Goal: Task Accomplishment & Management: Use online tool/utility

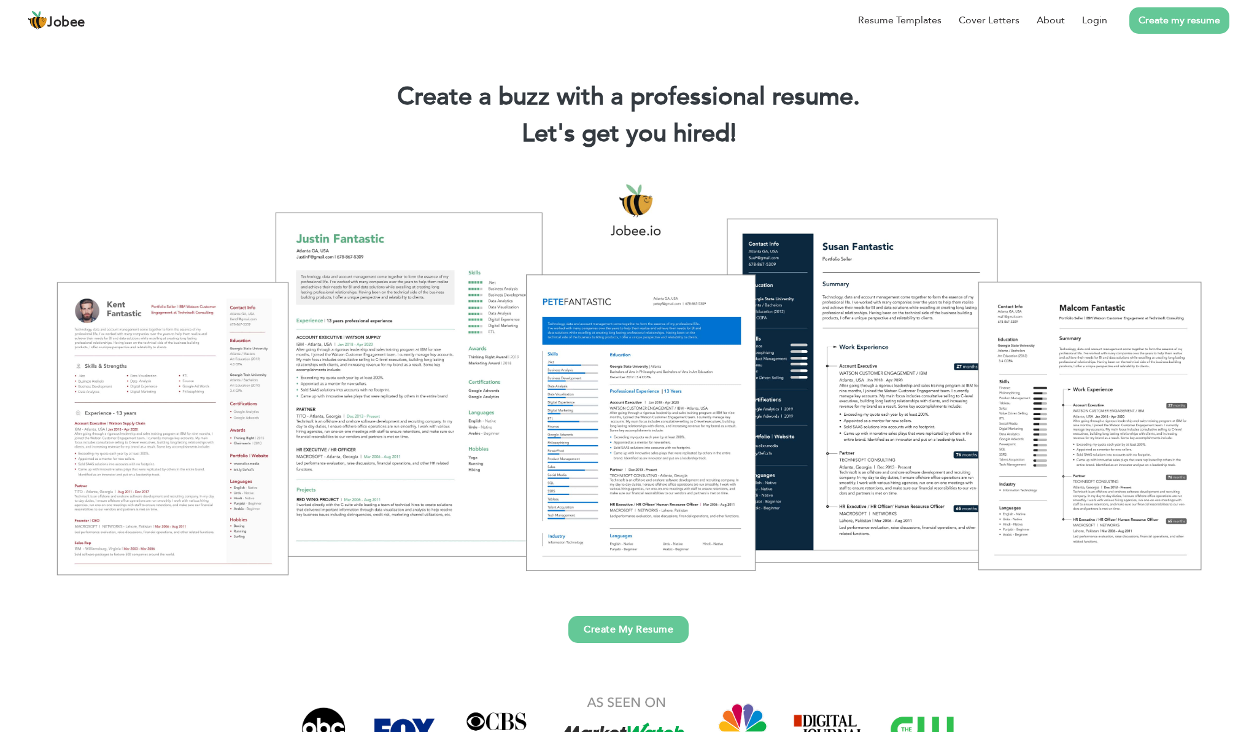
click at [615, 634] on link "Create My Resume" at bounding box center [628, 629] width 120 height 27
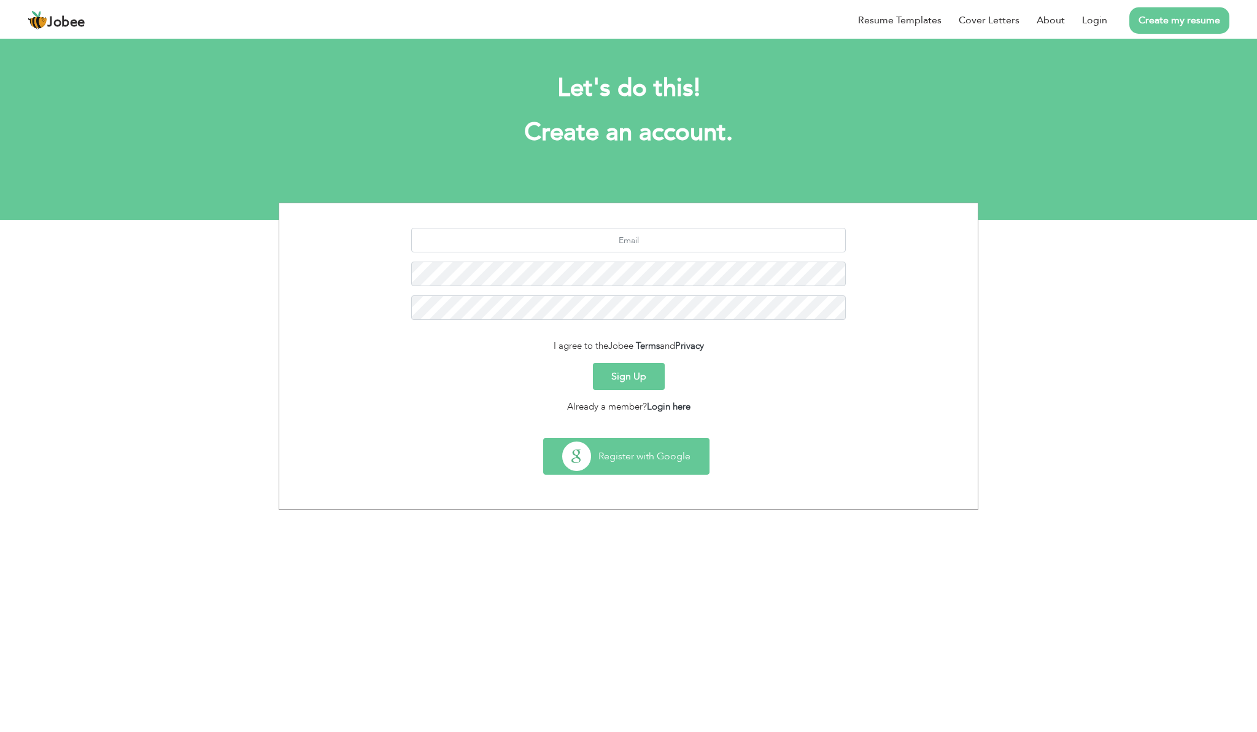
click at [663, 469] on button "Register with Google" at bounding box center [626, 456] width 165 height 36
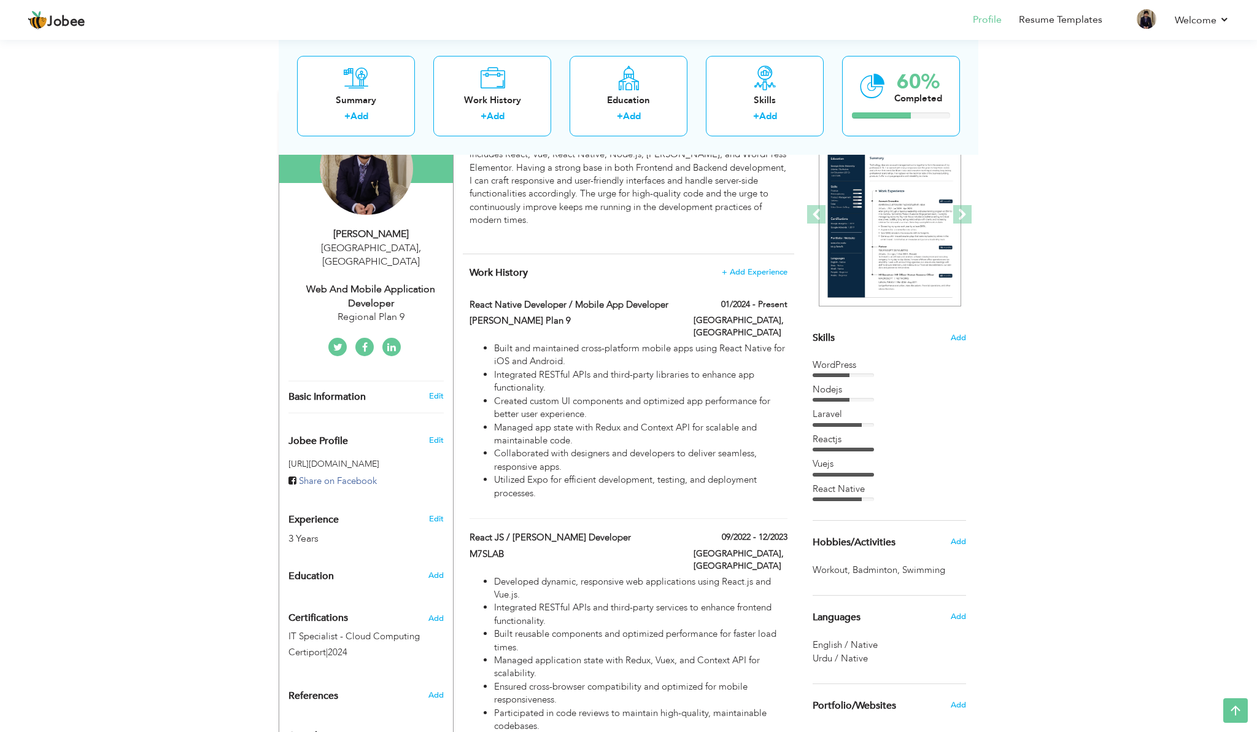
scroll to position [152, 0]
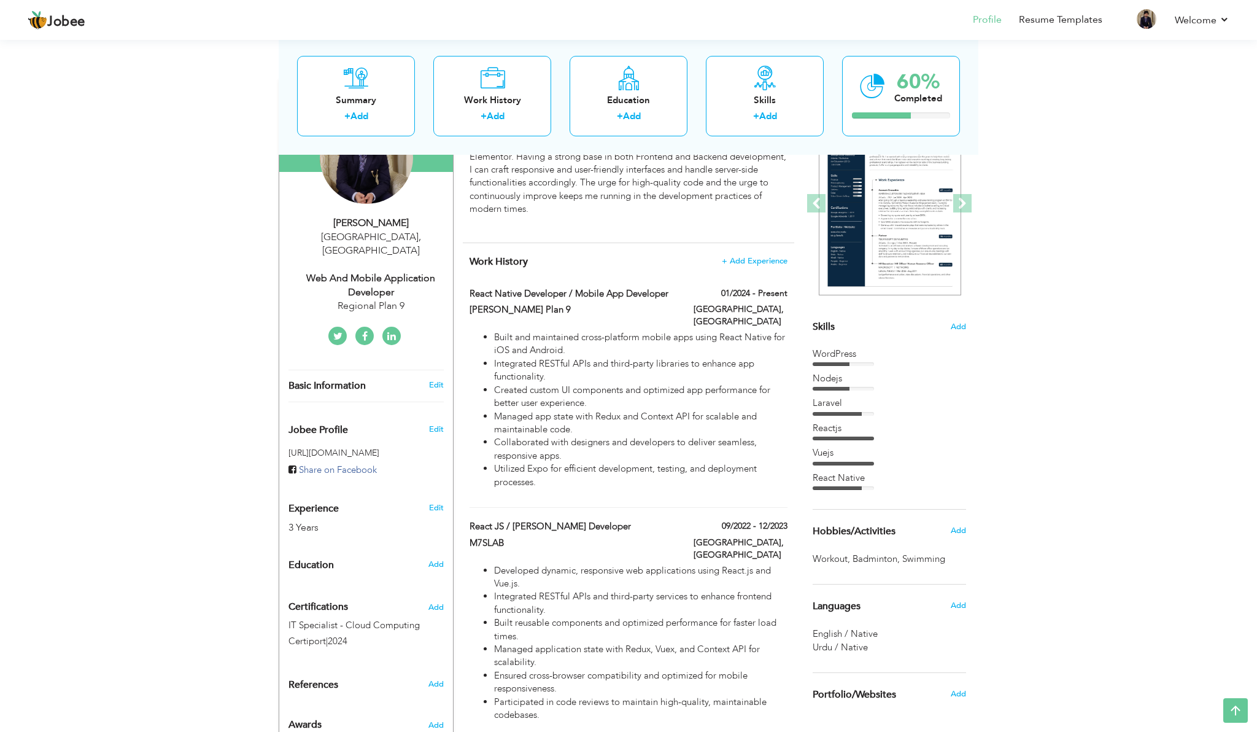
click at [391, 299] on div "Regional Plan 9" at bounding box center [370, 306] width 164 height 14
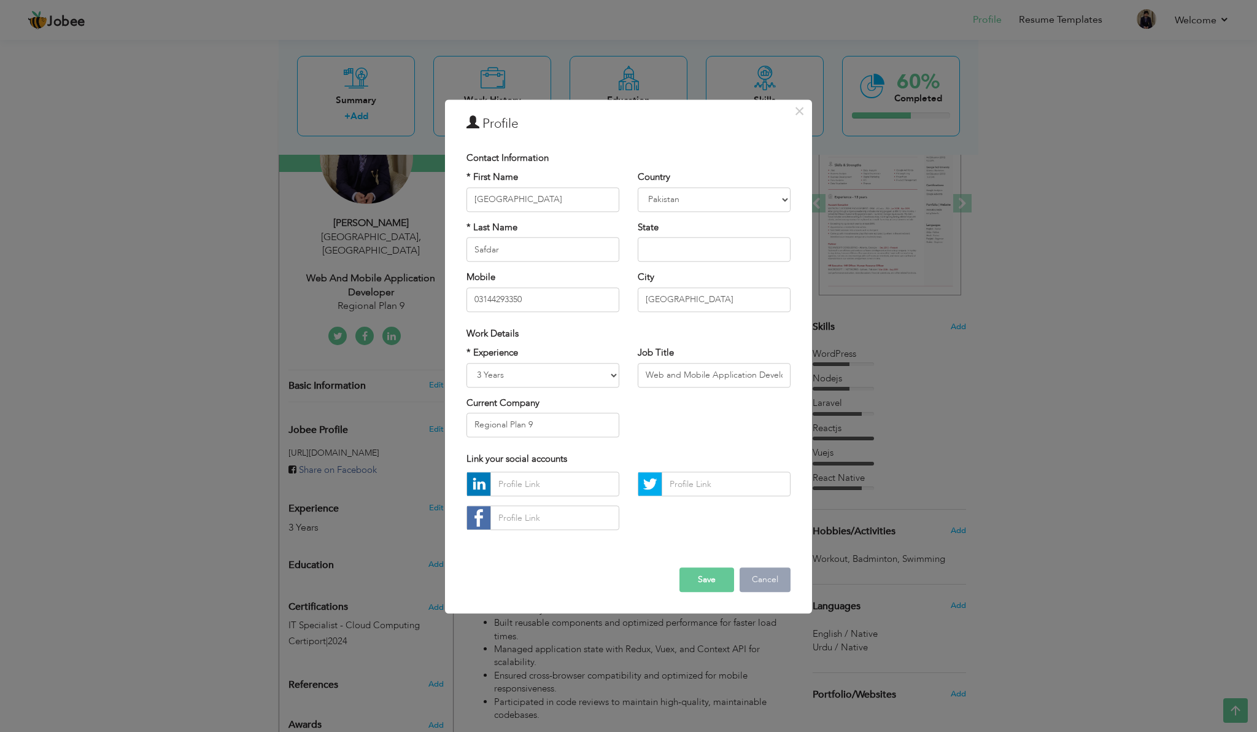
click at [746, 571] on button "Cancel" at bounding box center [765, 580] width 51 height 25
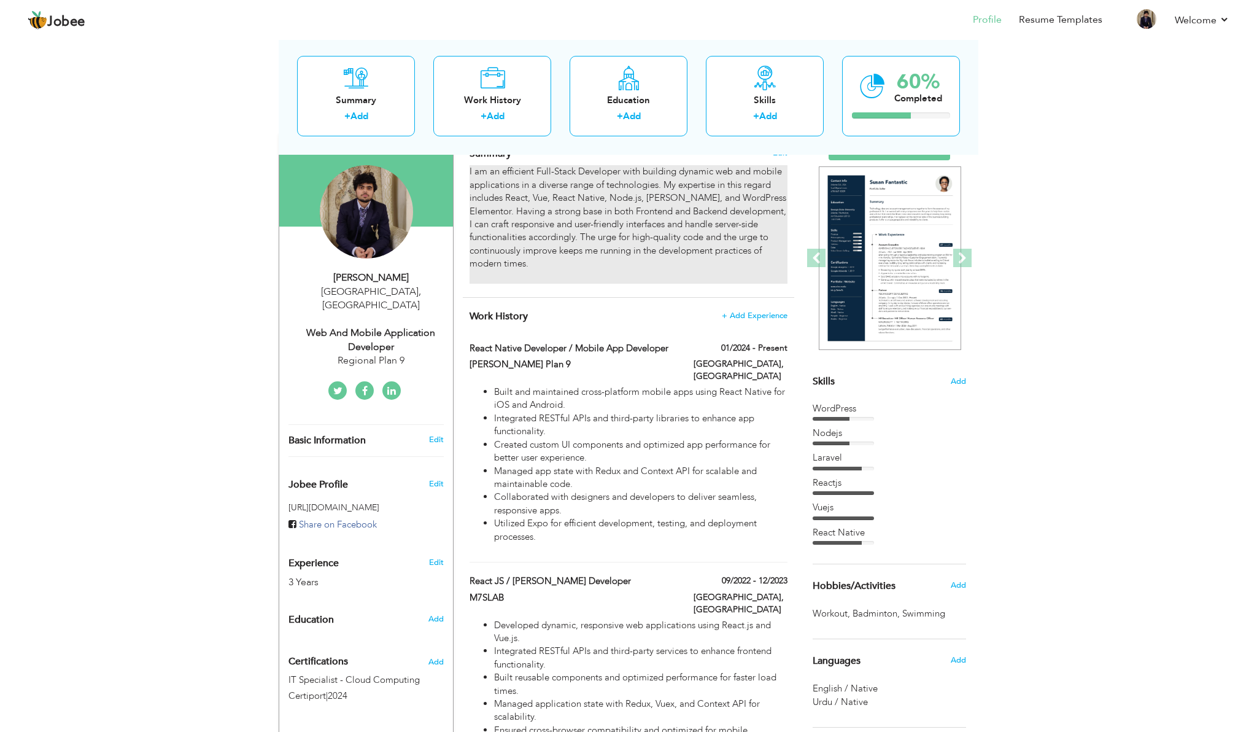
scroll to position [112, 0]
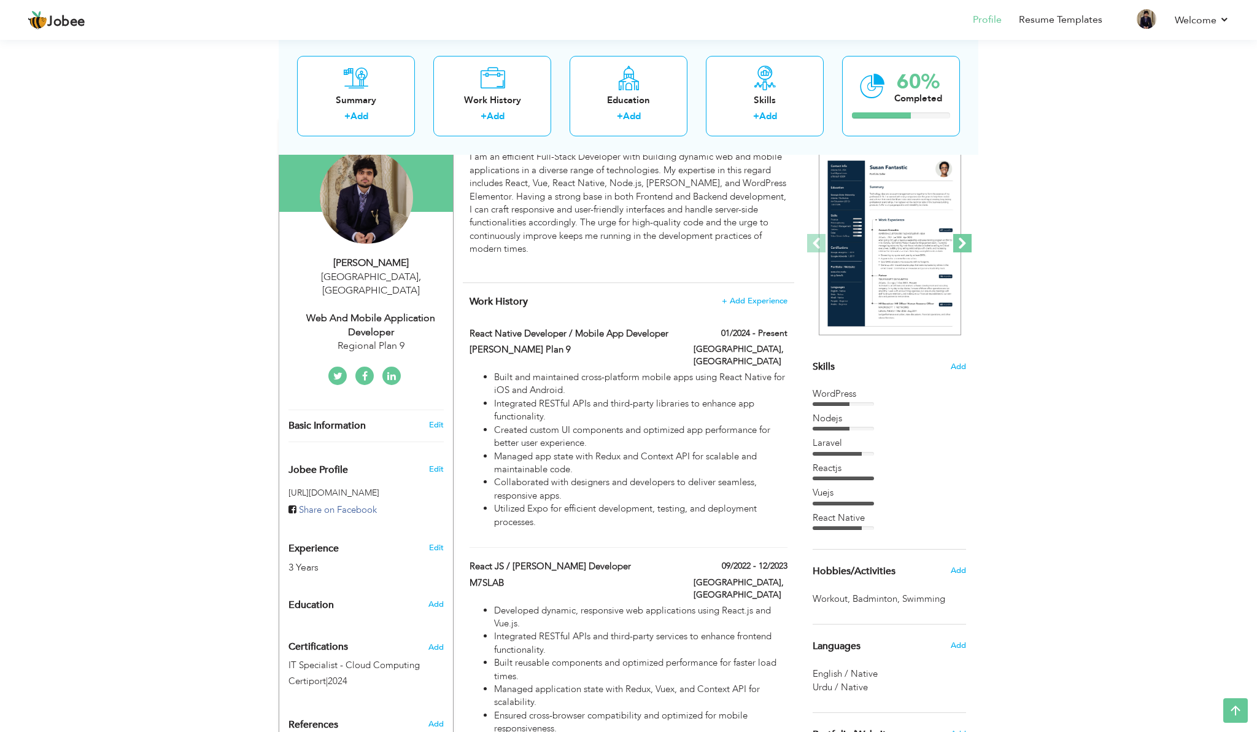
click at [971, 244] on span at bounding box center [962, 243] width 18 height 18
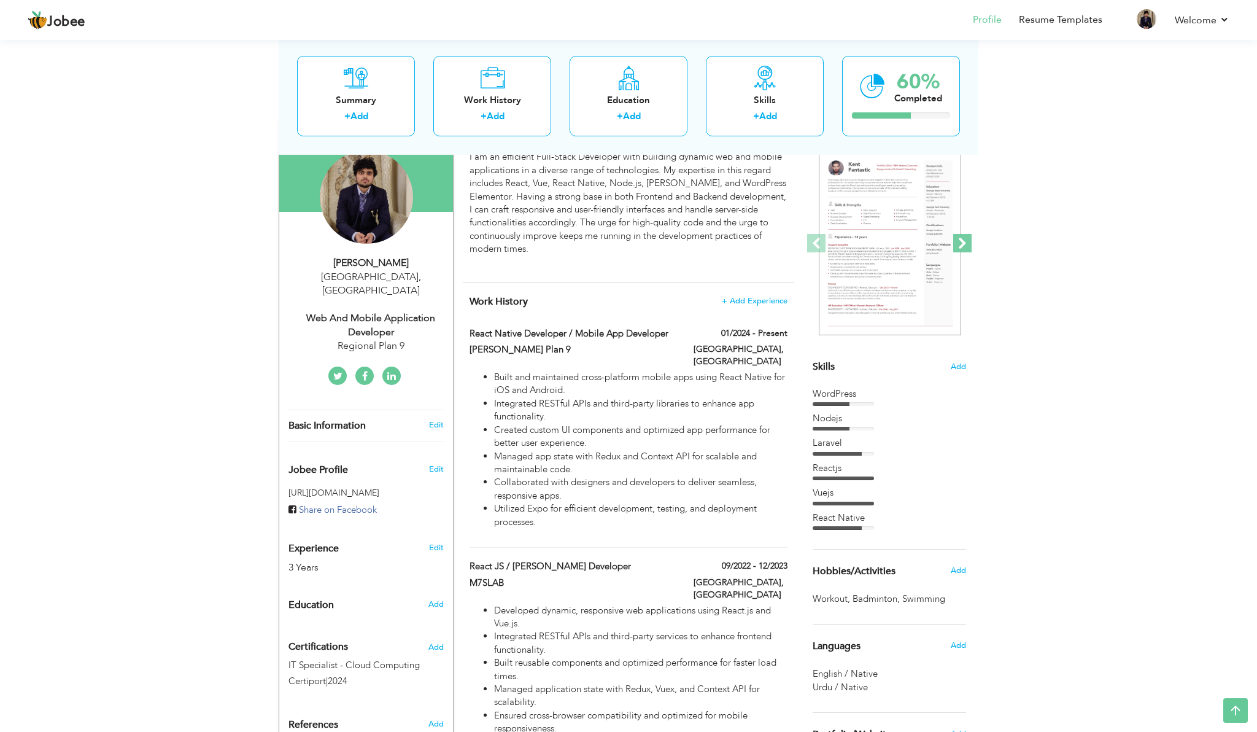
click at [968, 243] on span at bounding box center [962, 243] width 18 height 18
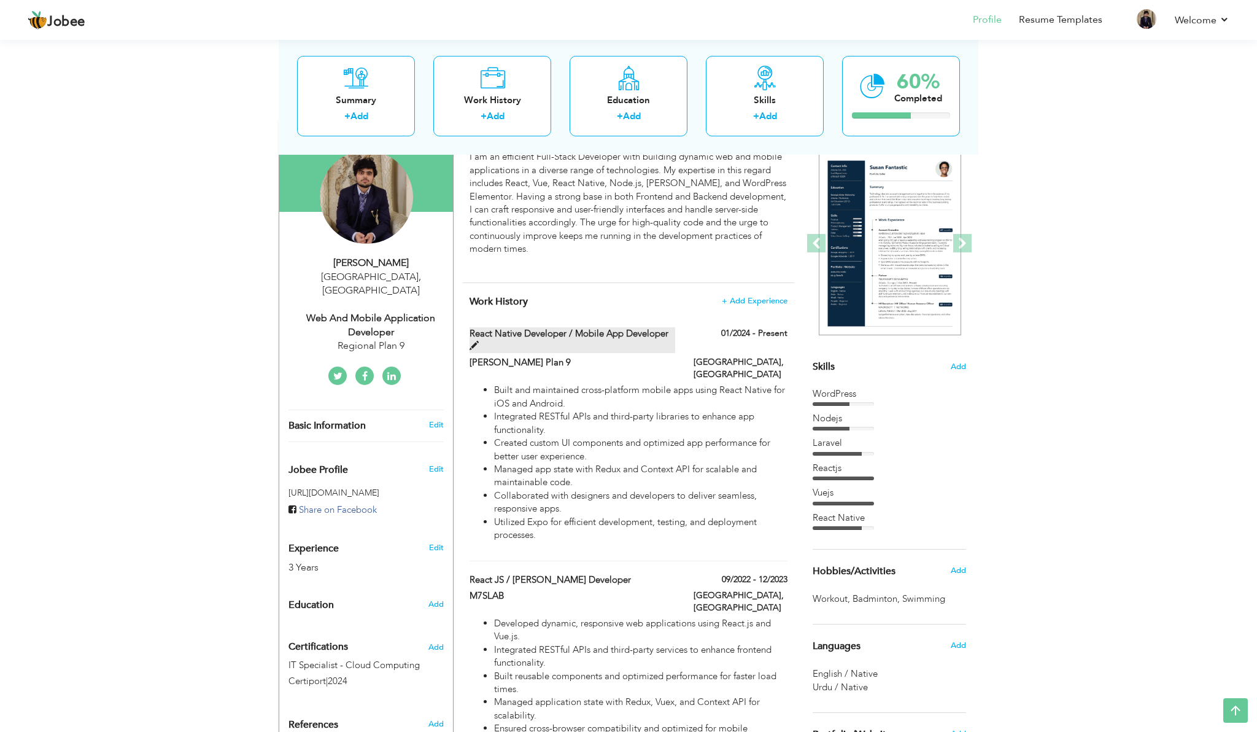
scroll to position [0, 0]
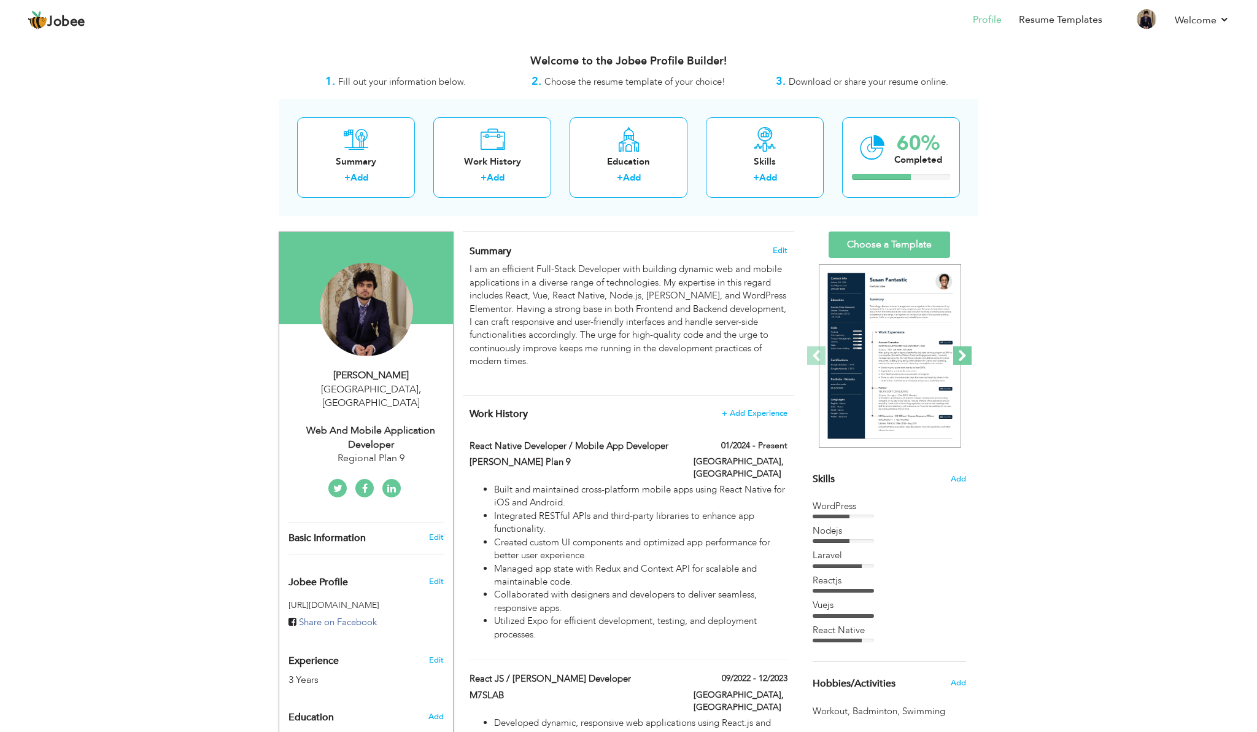
click at [966, 355] on span at bounding box center [962, 355] width 18 height 18
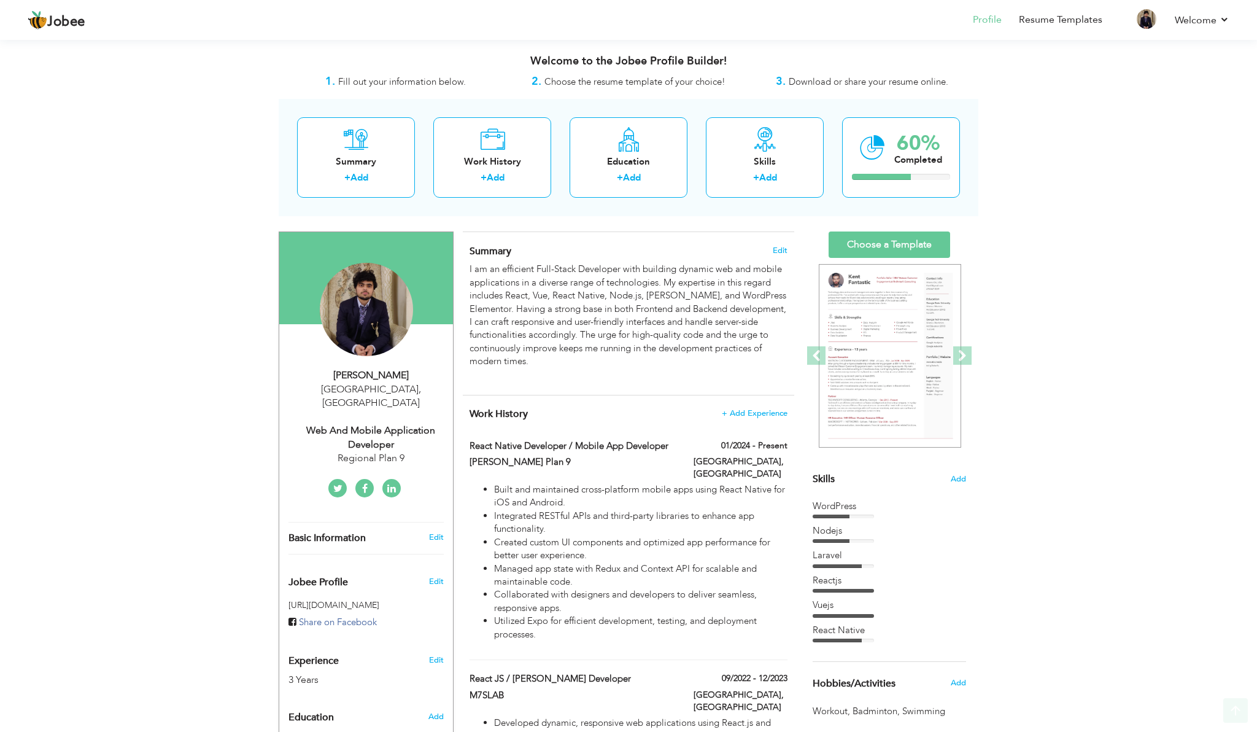
scroll to position [412, 0]
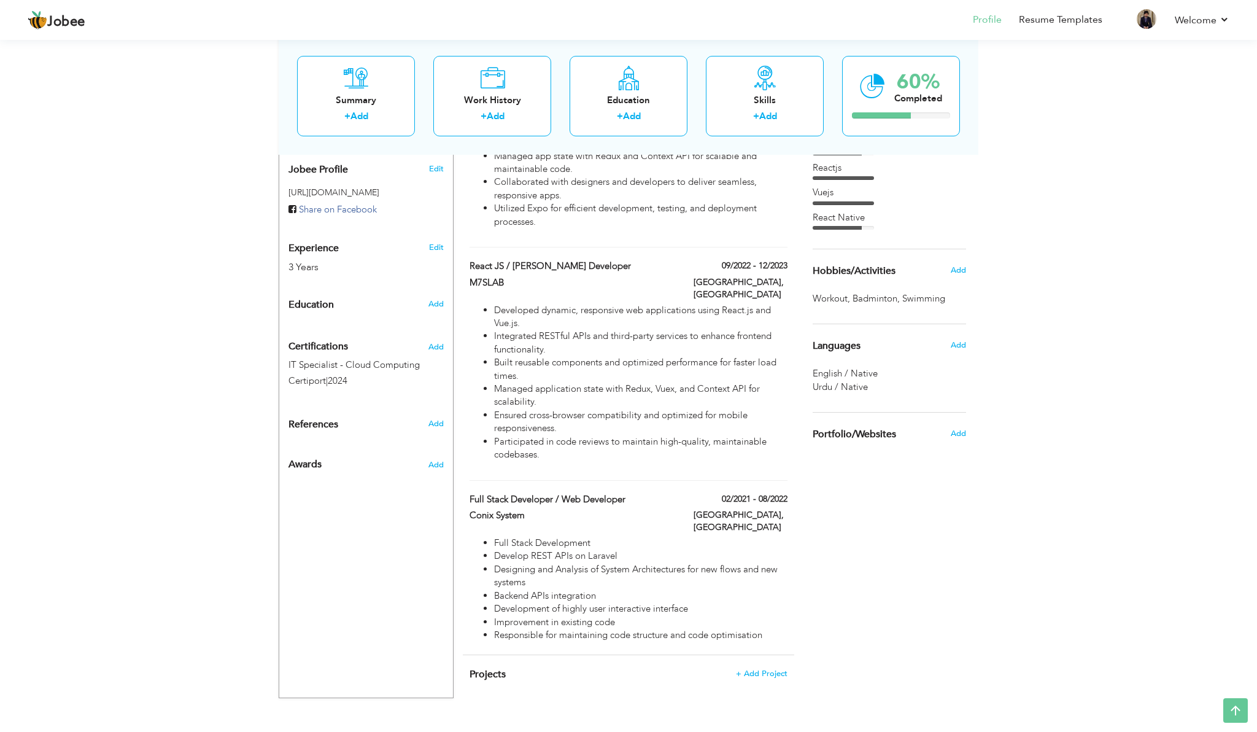
click at [912, 584] on div "Choose a Template ‹" at bounding box center [890, 258] width 175 height 879
